Goal: Information Seeking & Learning: Learn about a topic

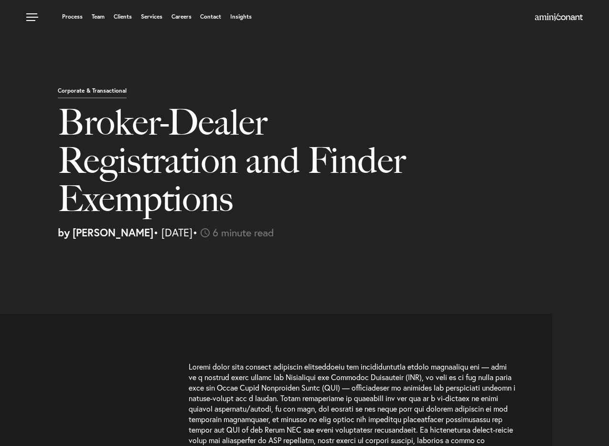
select select "US"
select select "Austin"
select select "Business and Civil Litigation"
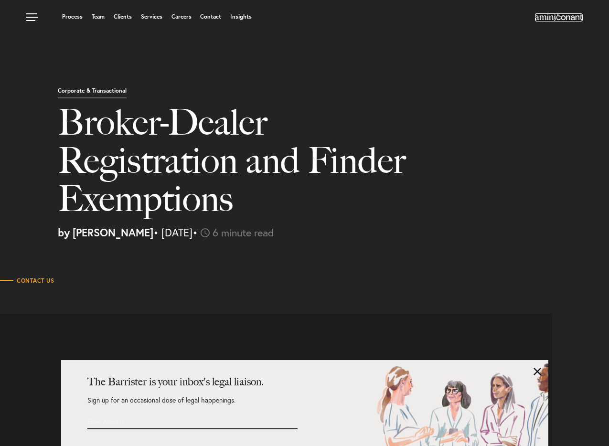
click at [551, 17] on img at bounding box center [559, 17] width 48 height 8
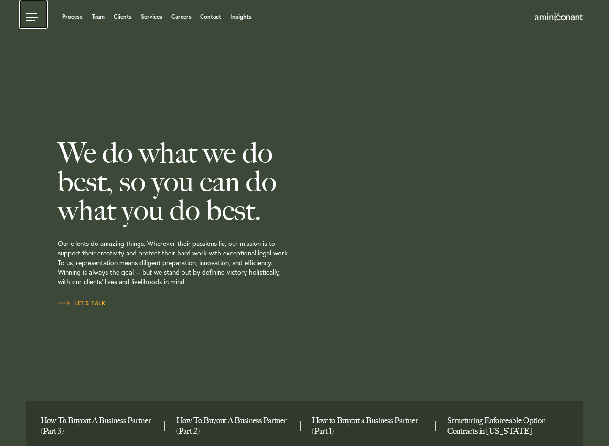
click at [29, 16] on link at bounding box center [33, 14] width 29 height 29
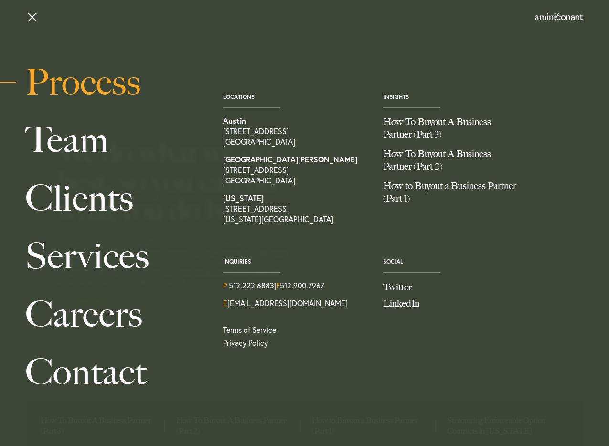
click at [76, 80] on link "Process" at bounding box center [113, 83] width 177 height 58
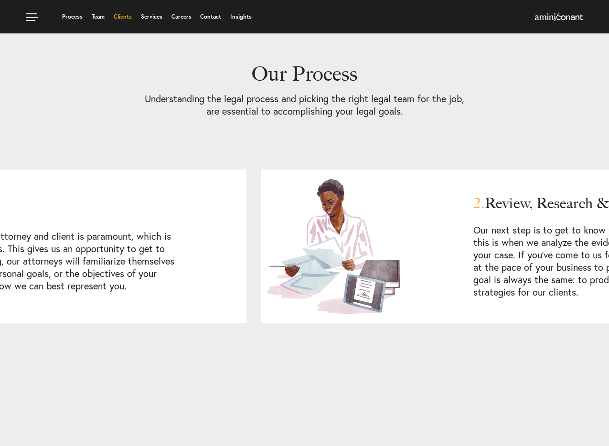
scroll to position [514, 0]
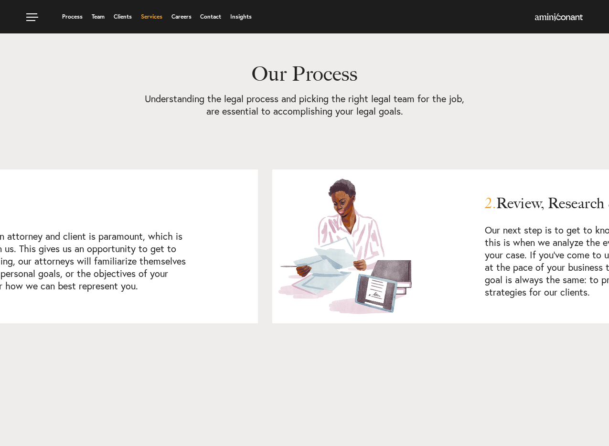
click at [158, 19] on link "Services" at bounding box center [151, 17] width 21 height 6
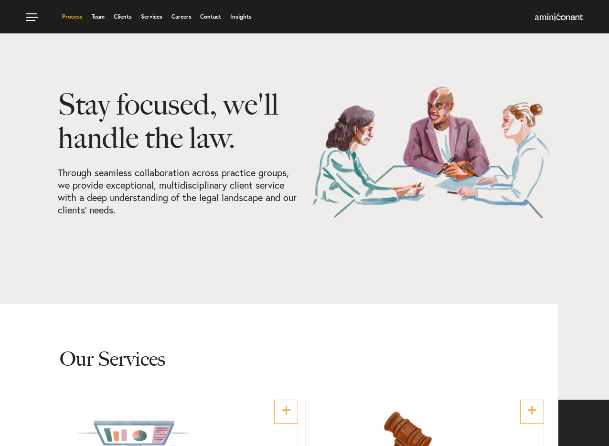
click at [74, 20] on link "Process" at bounding box center [72, 17] width 21 height 6
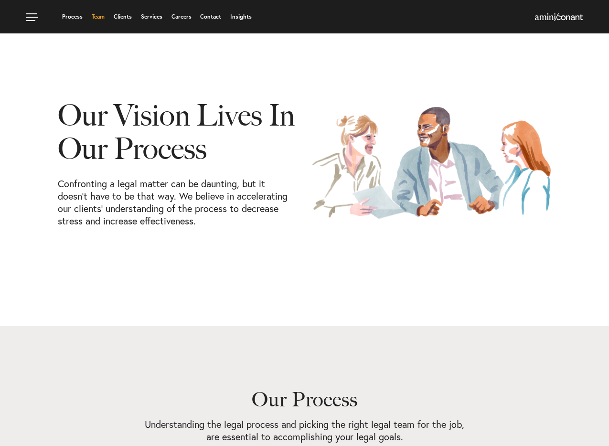
click at [96, 20] on link "Team" at bounding box center [98, 17] width 13 height 6
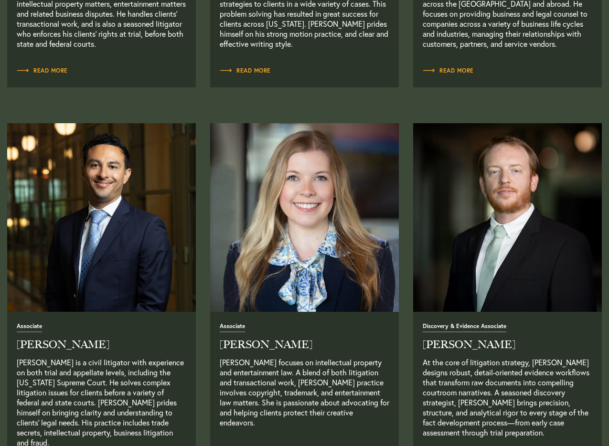
scroll to position [1112, 0]
